Goal: Information Seeking & Learning: Find specific fact

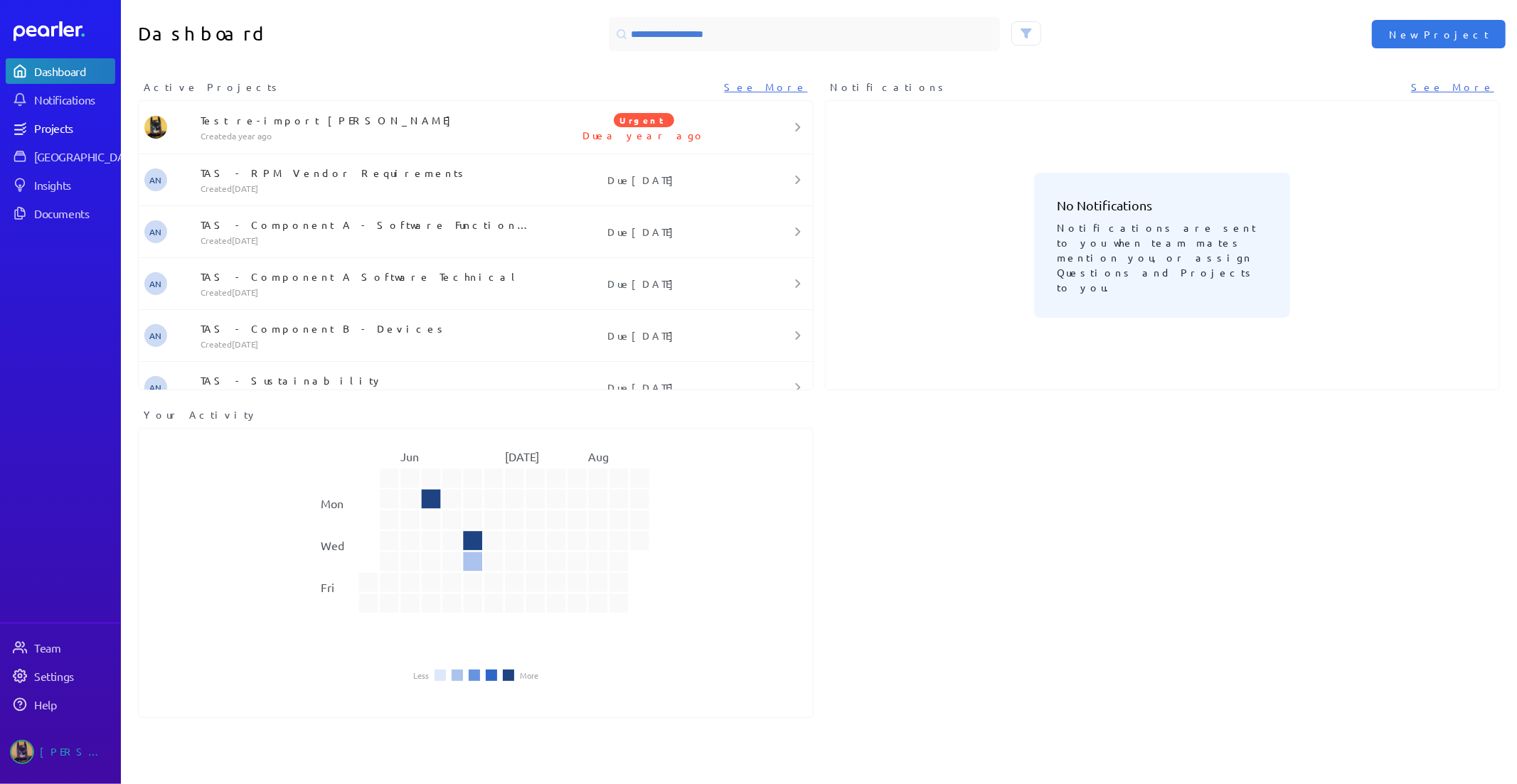
click at [83, 126] on div "Projects" at bounding box center [74, 128] width 80 height 14
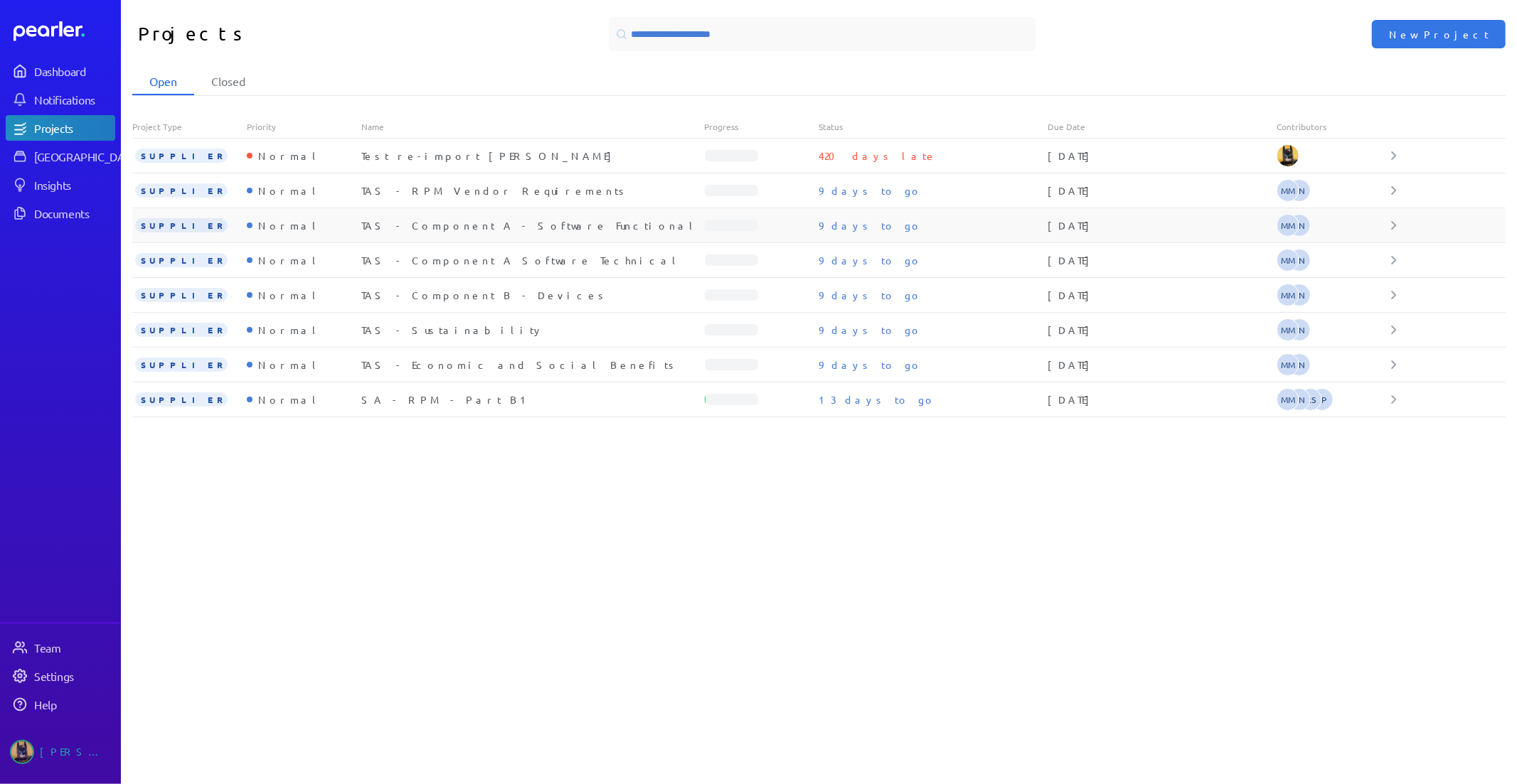
click at [461, 218] on div "TAS - Component A - Software Functional" at bounding box center [533, 225] width 343 height 14
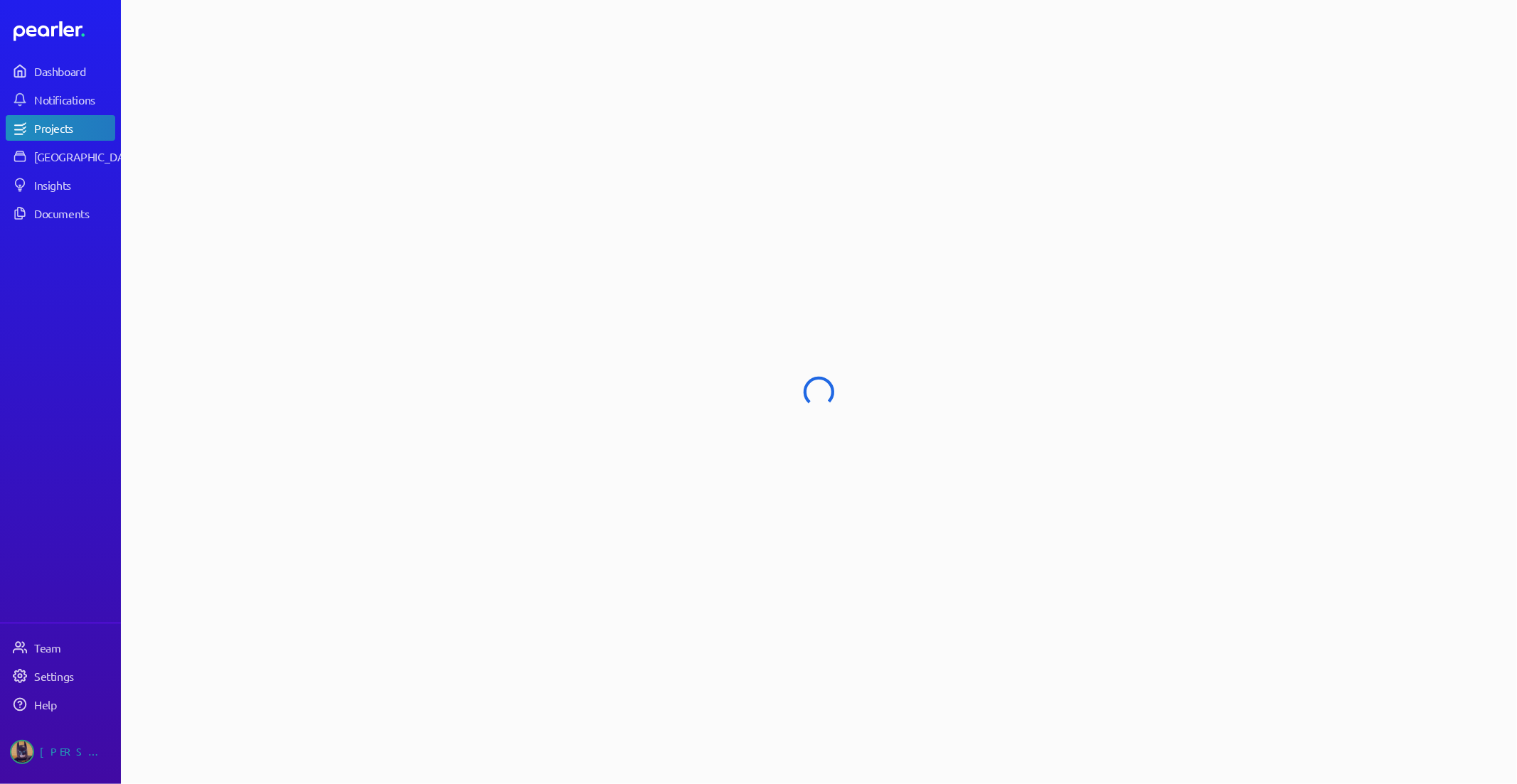
select select "******"
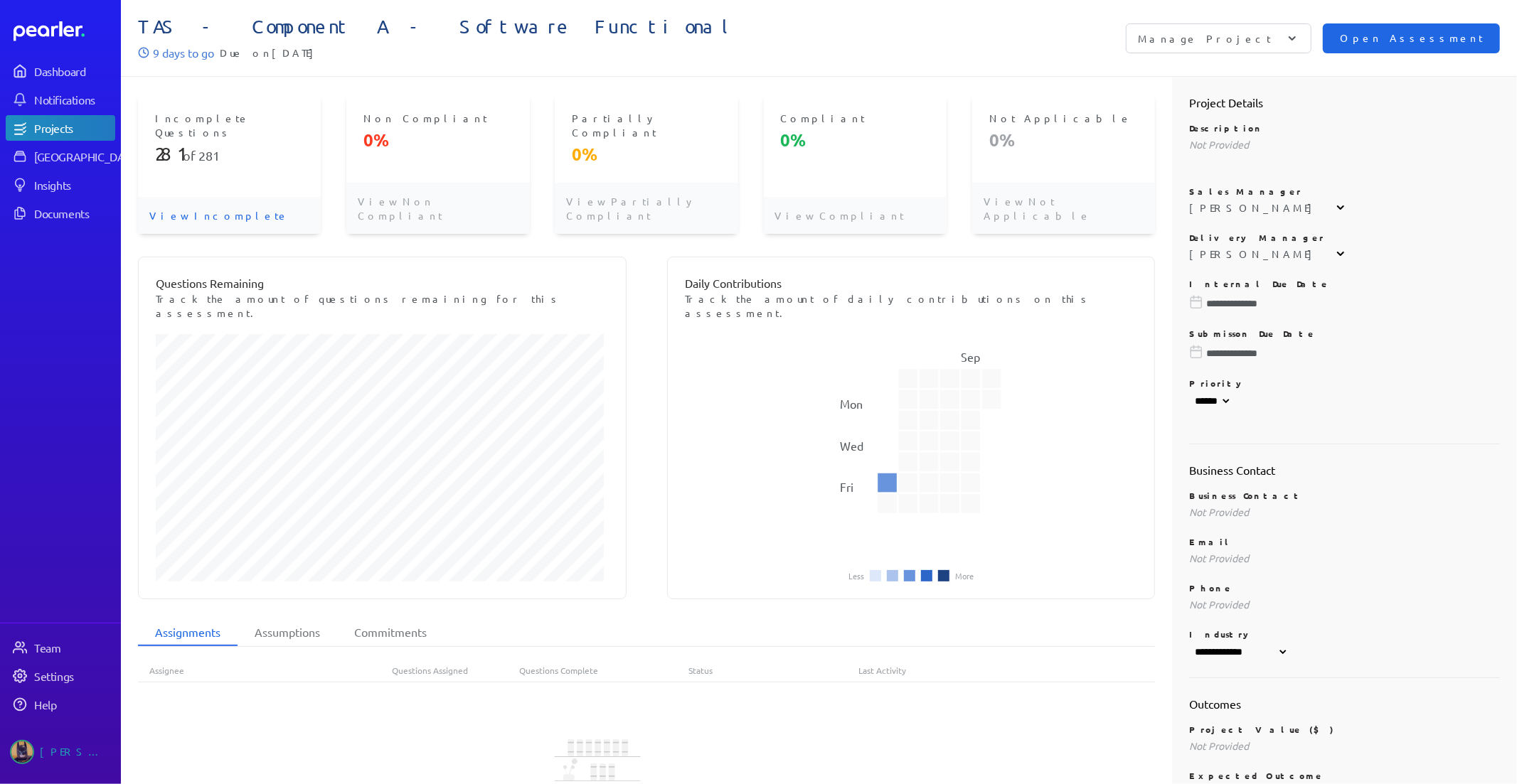
click at [1436, 43] on span "Open Assessment" at bounding box center [1411, 38] width 143 height 16
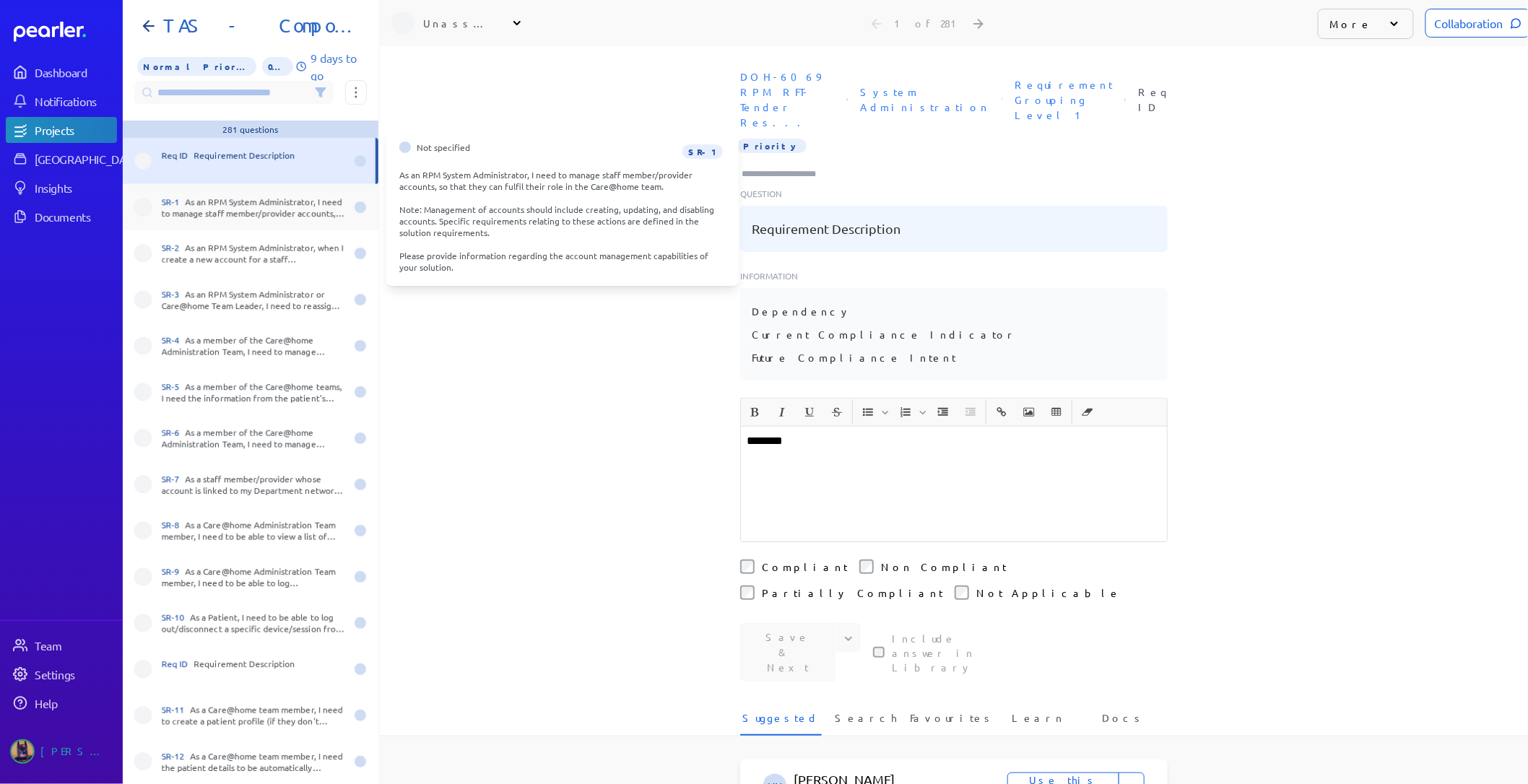
click at [279, 217] on div "SR-1 As an RPM System Administrator, I need to manage staff member/provider acc…" at bounding box center [253, 206] width 183 height 23
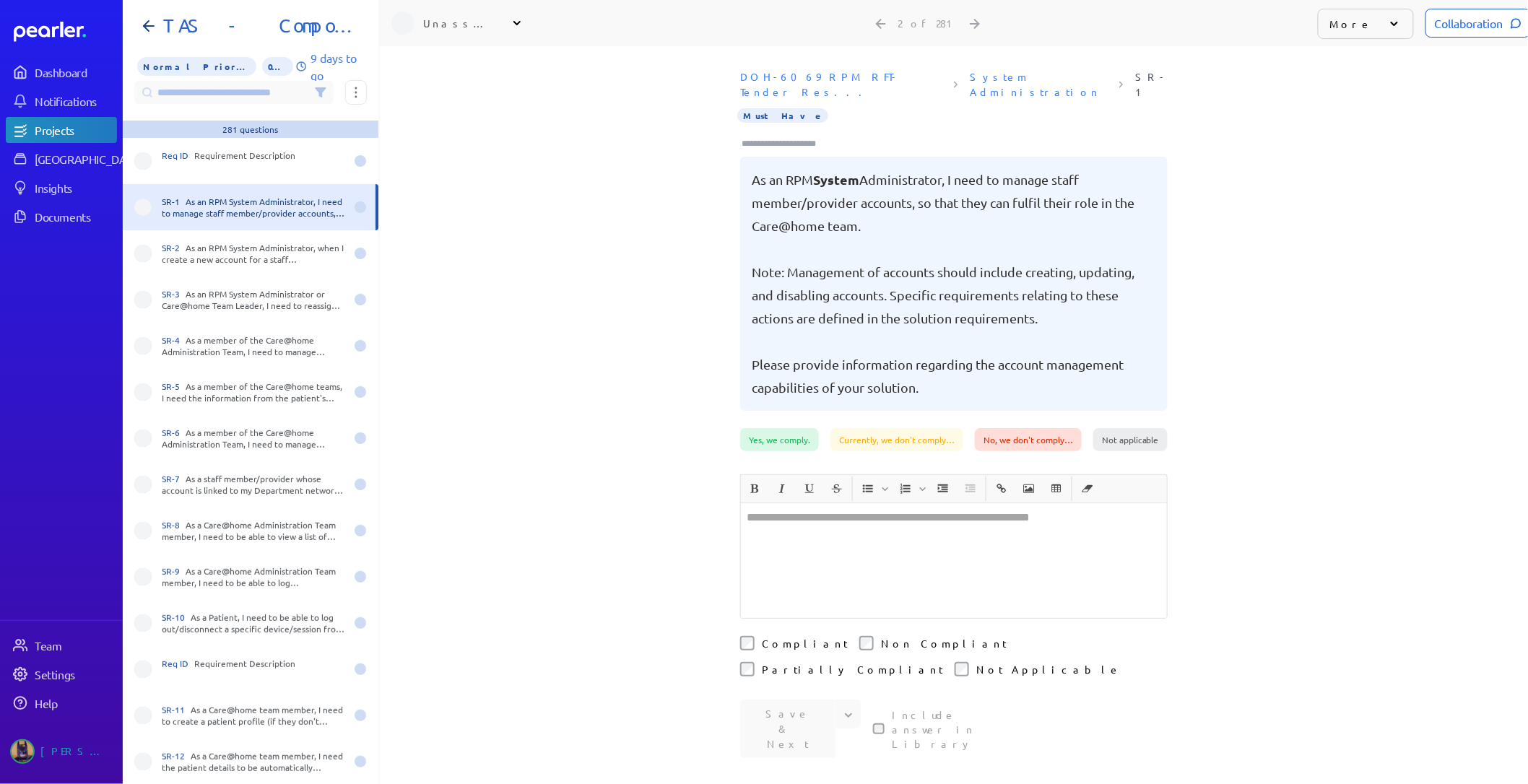
click at [798, 503] on div at bounding box center [953, 560] width 426 height 115
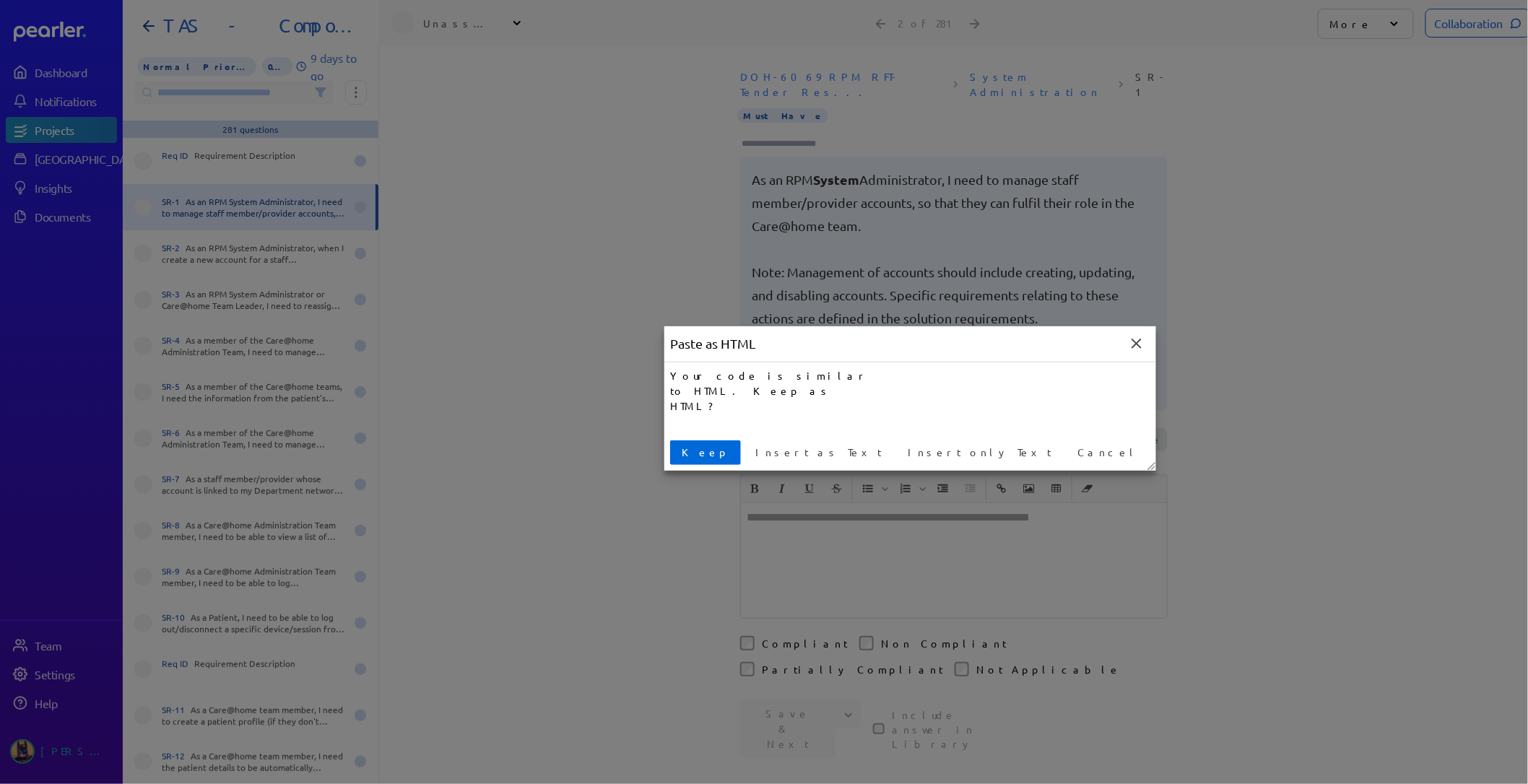
click at [682, 448] on span "Keep" at bounding box center [705, 452] width 60 height 15
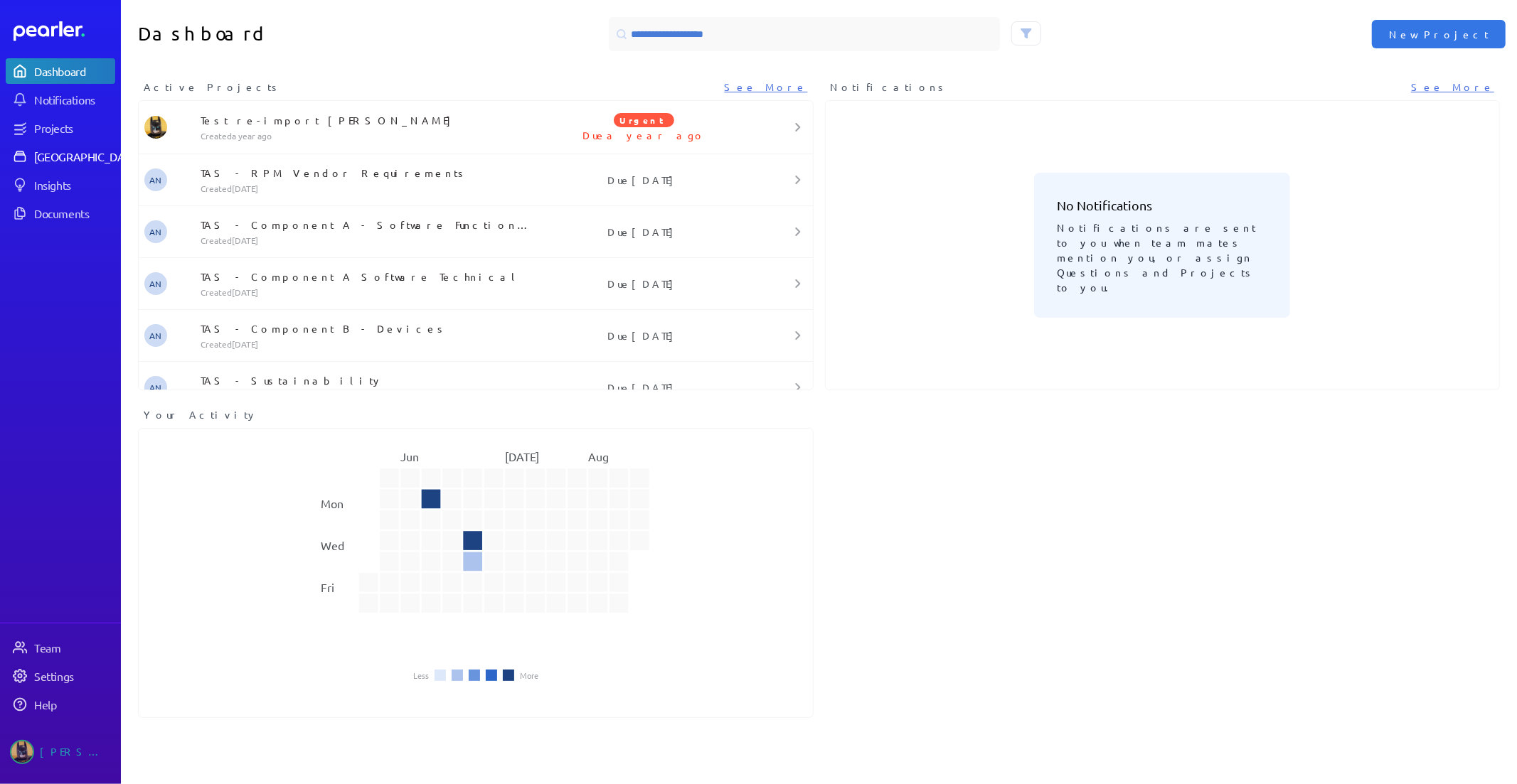
click at [74, 153] on div "[GEOGRAPHIC_DATA]" at bounding box center [88, 156] width 106 height 14
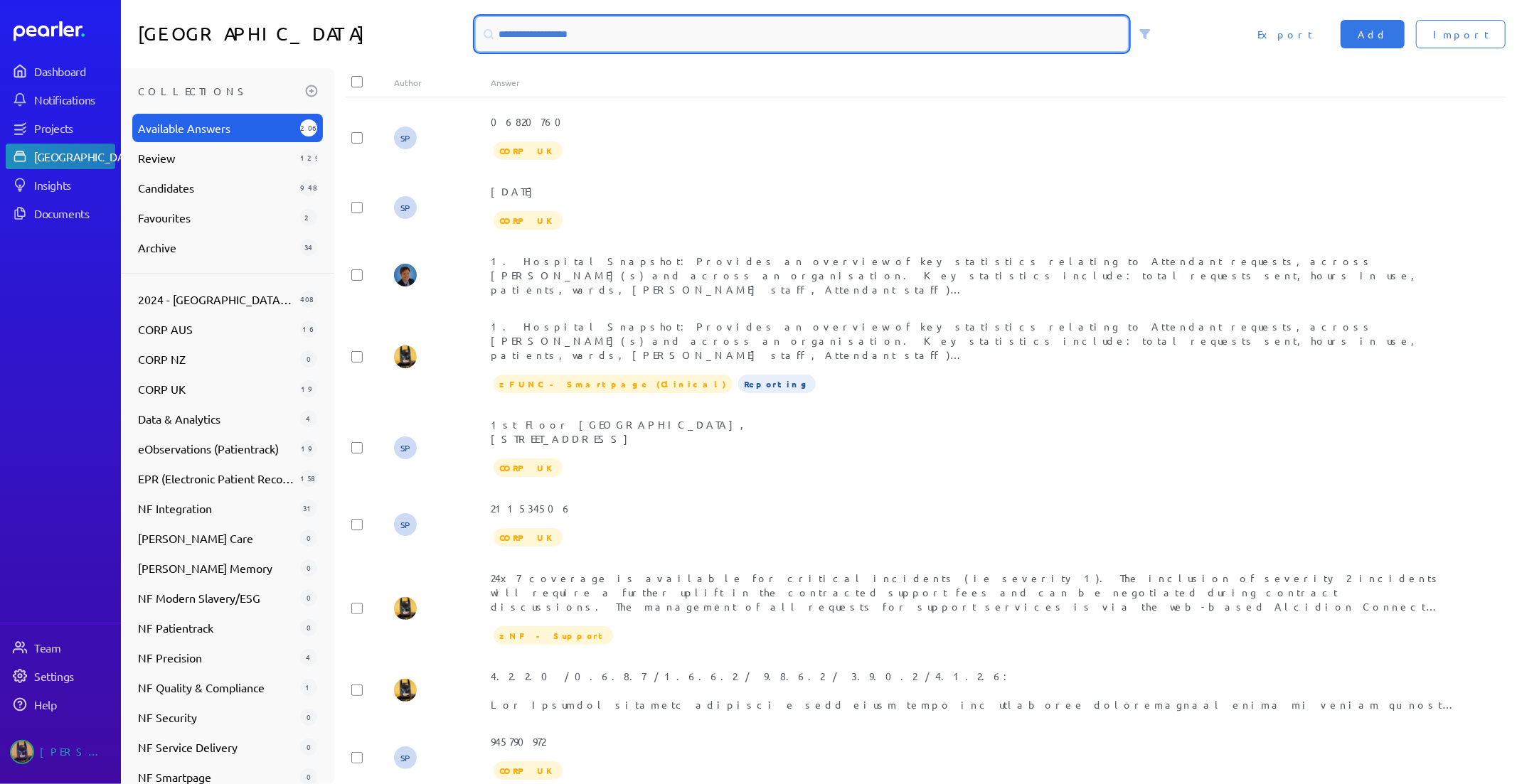
click at [584, 31] on input at bounding box center [802, 34] width 653 height 34
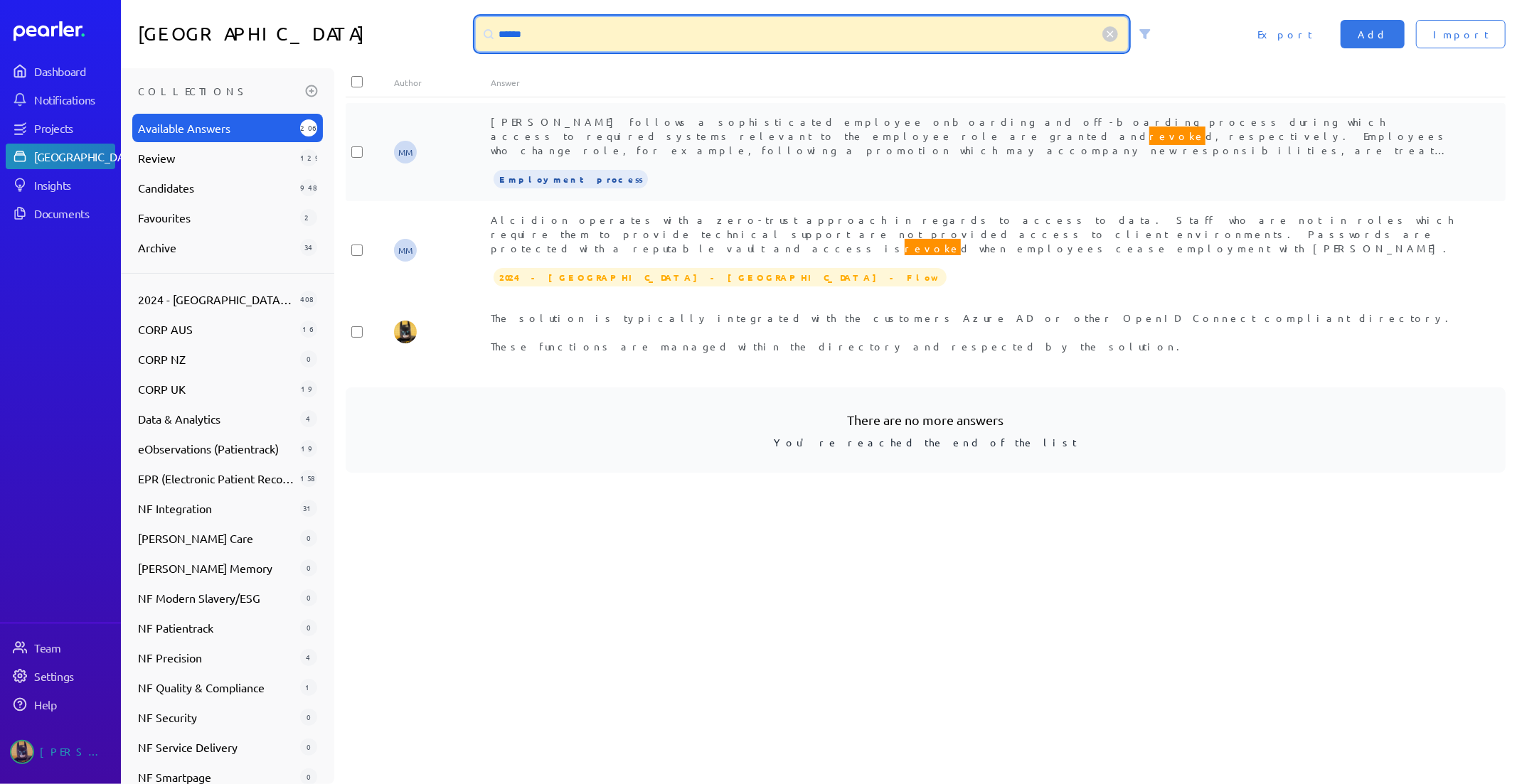
type input "******"
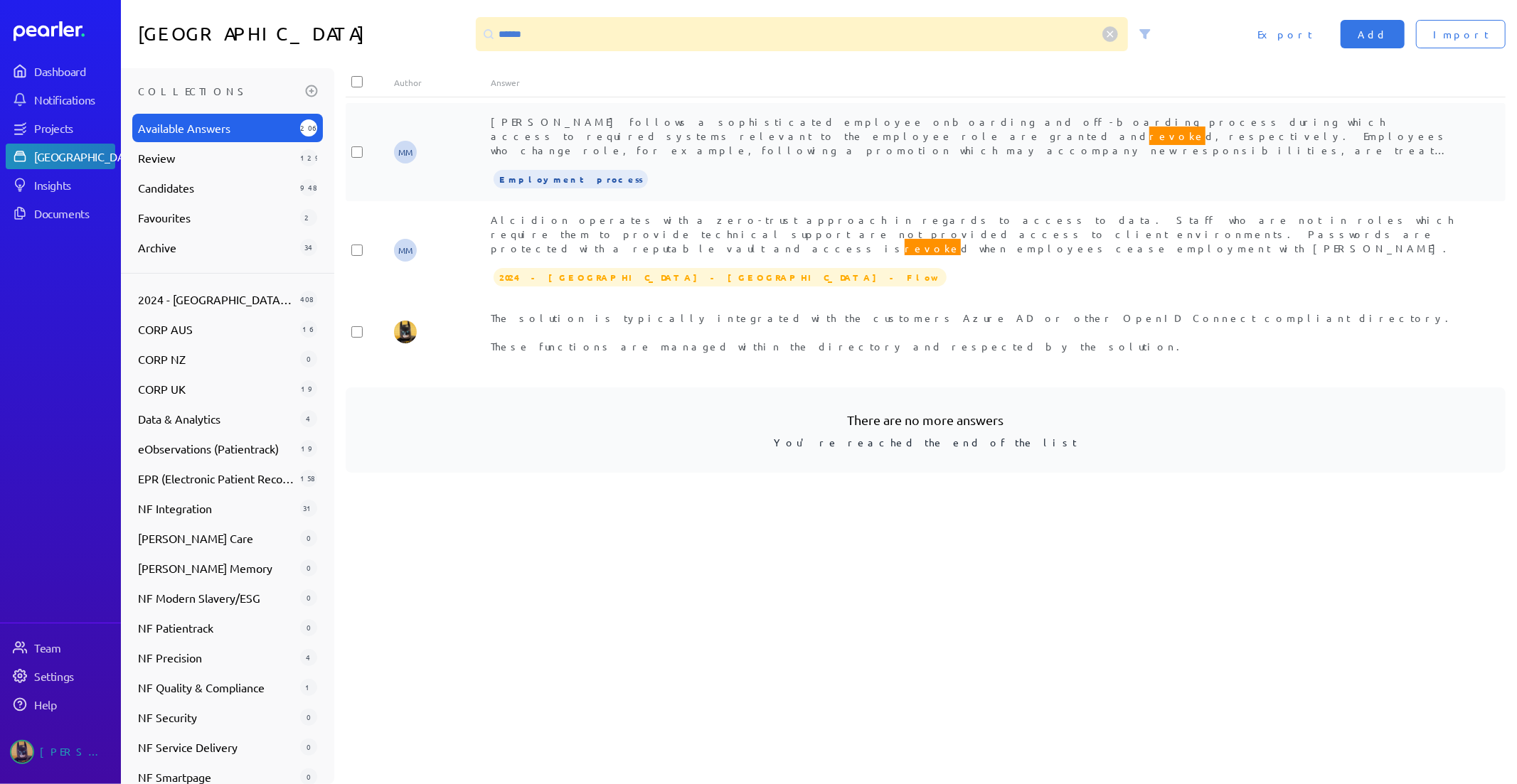
click at [848, 134] on span "[PERSON_NAME] follows a sophisticated employee onboarding and off-boarding proc…" at bounding box center [973, 149] width 963 height 70
